Goal: Find specific page/section: Find specific page/section

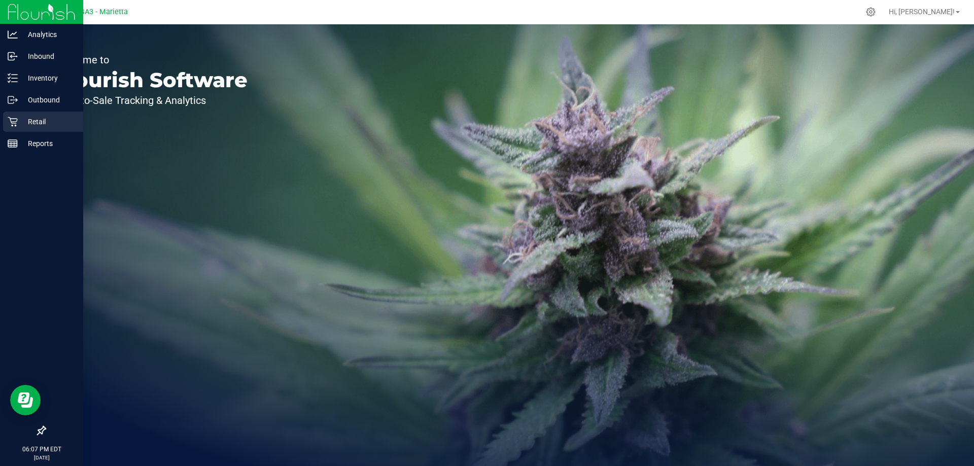
click at [36, 121] on p "Retail" at bounding box center [48, 122] width 61 height 12
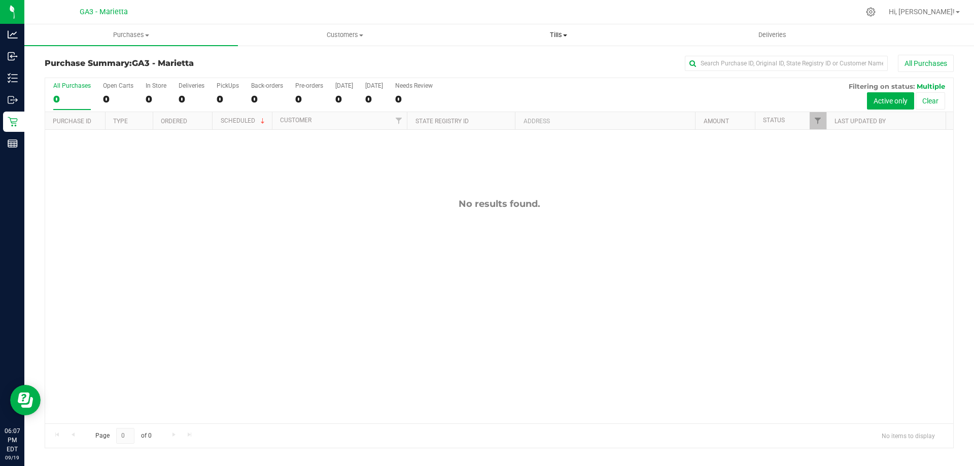
click at [547, 36] on span "Tills" at bounding box center [558, 34] width 213 height 9
click at [507, 57] on span "Manage tills" at bounding box center [485, 61] width 68 height 9
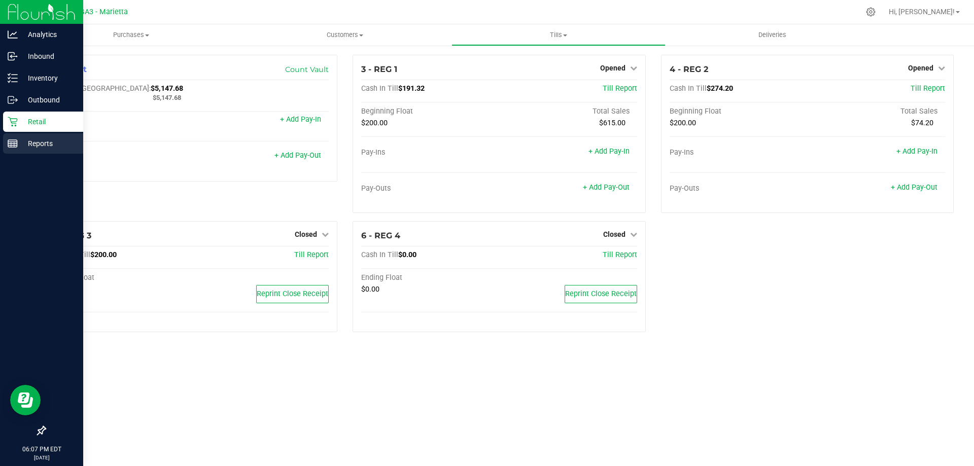
click at [29, 145] on p "Reports" at bounding box center [48, 143] width 61 height 12
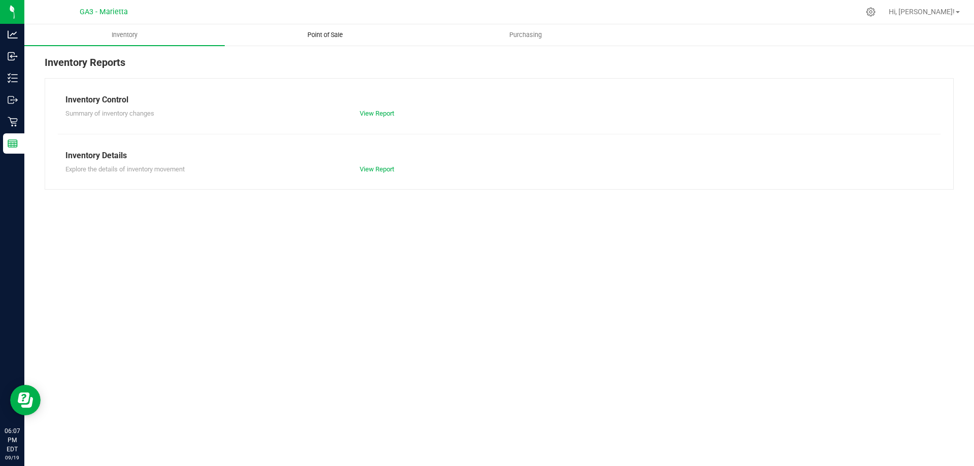
drag, startPoint x: 347, startPoint y: 50, endPoint x: 345, endPoint y: 42, distance: 8.4
click at [347, 49] on div "Inventory Reports Inventory Control Summary of inventory changes View Report In…" at bounding box center [499, 122] width 950 height 155
click at [344, 40] on uib-tab-heading "Point of Sale" at bounding box center [324, 35] width 199 height 20
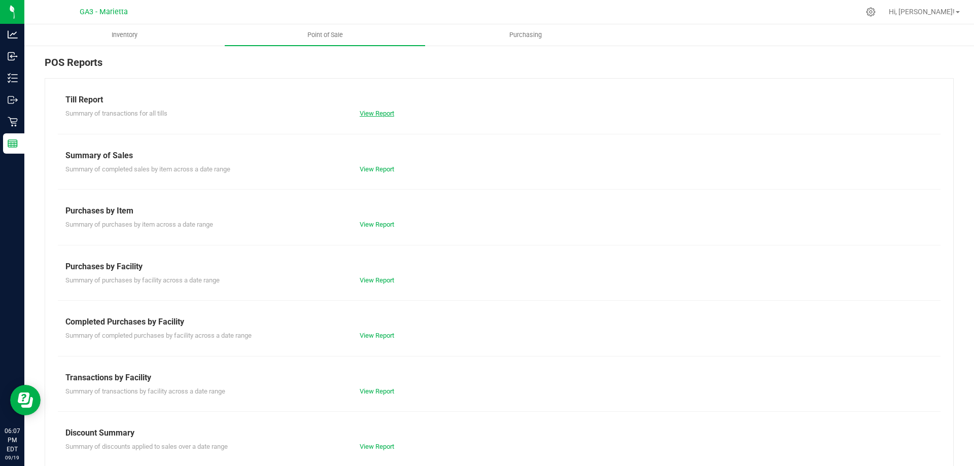
click at [379, 110] on link "View Report" at bounding box center [377, 114] width 34 height 8
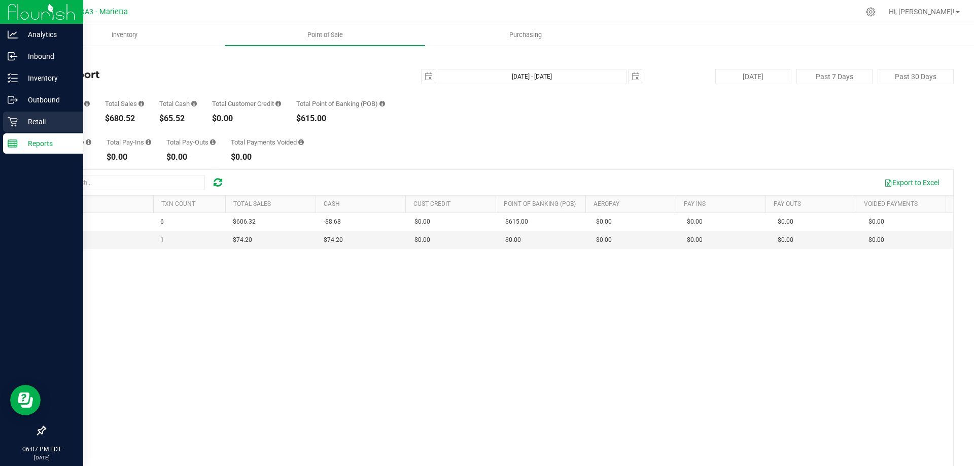
click at [49, 122] on p "Retail" at bounding box center [48, 122] width 61 height 12
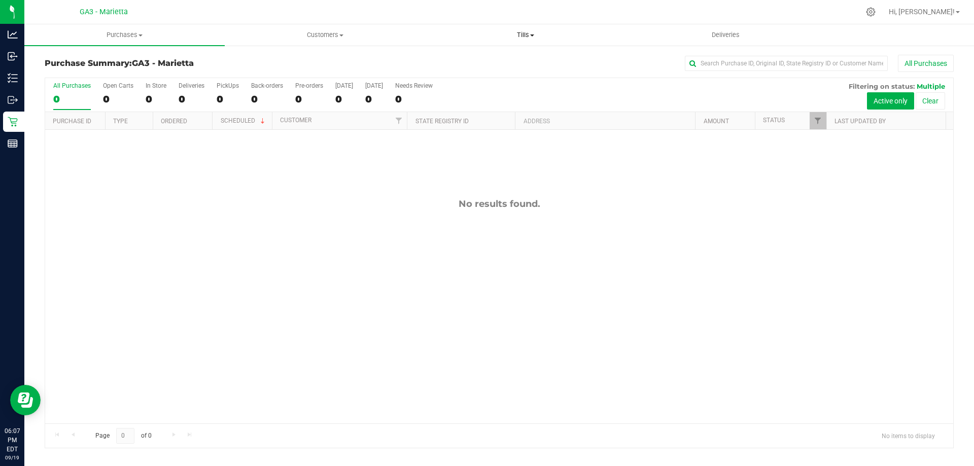
click at [516, 37] on span "Tills" at bounding box center [525, 34] width 199 height 9
click at [520, 36] on span "Tills" at bounding box center [525, 34] width 200 height 9
click at [521, 34] on span "Tills" at bounding box center [525, 34] width 200 height 9
click at [481, 61] on span "Manage tills" at bounding box center [459, 61] width 68 height 9
